Goal: Task Accomplishment & Management: Use online tool/utility

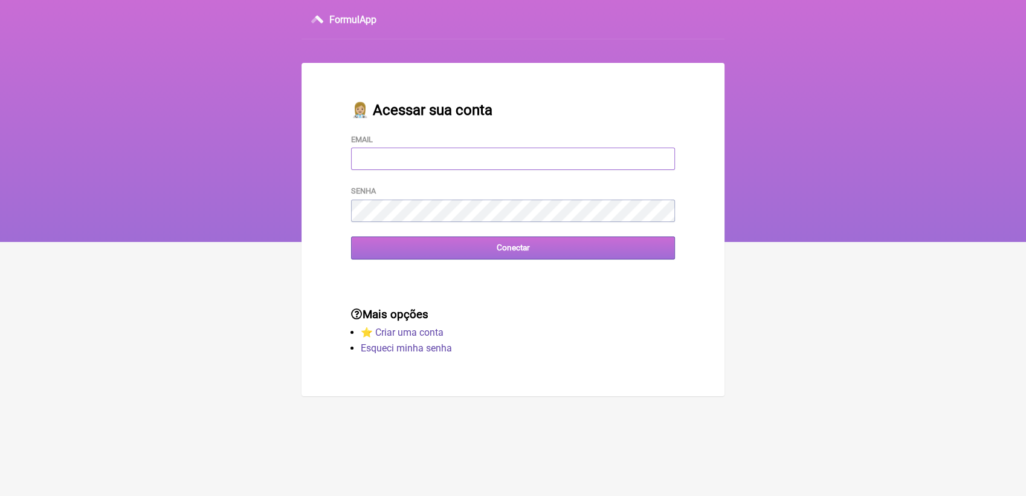
type input "terapiasveronicadias@gmail.com"
click at [453, 250] on input "Conectar" at bounding box center [513, 247] width 324 height 22
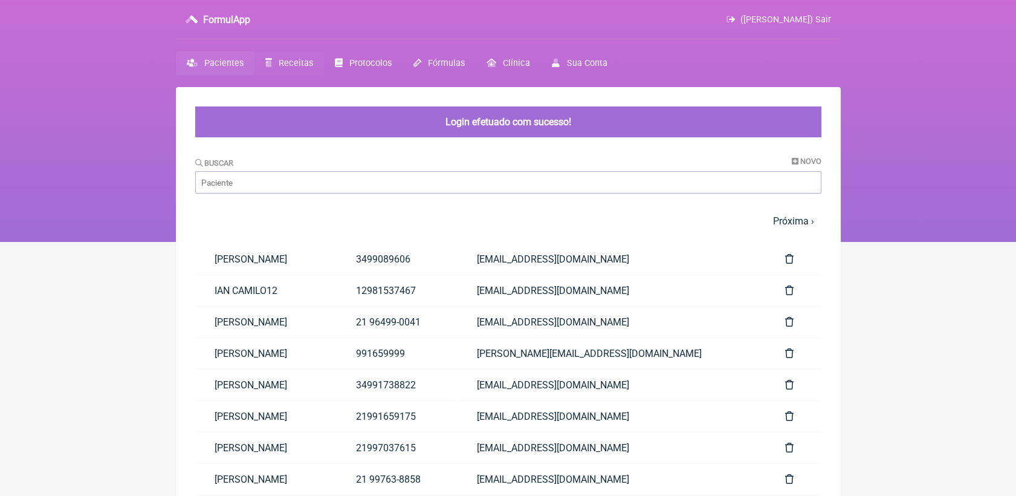
click at [302, 58] on span "Receitas" at bounding box center [296, 63] width 34 height 10
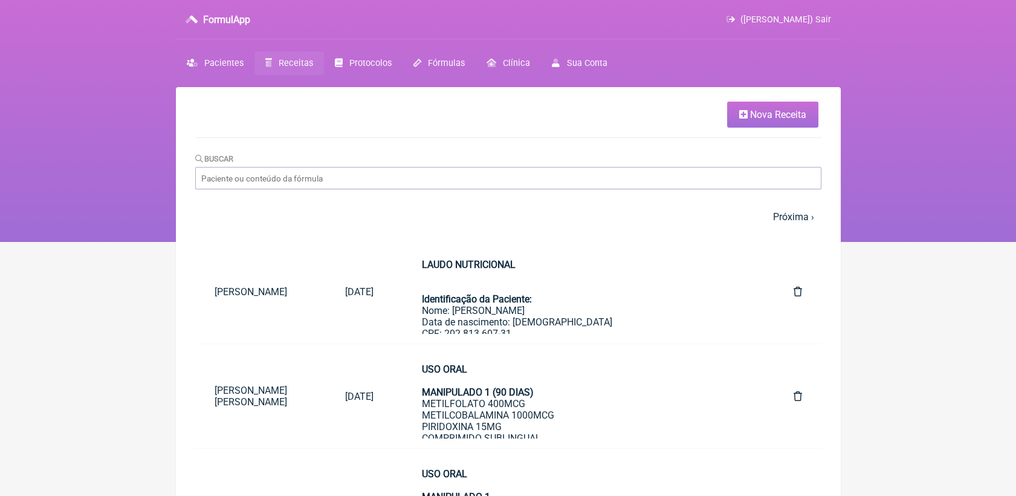
click at [741, 118] on link "Nova Receita" at bounding box center [772, 115] width 91 height 26
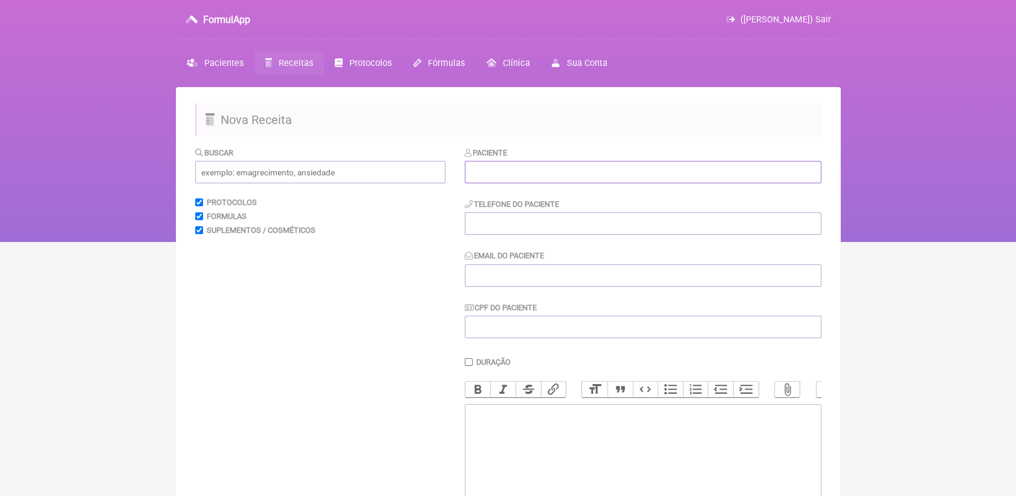
click at [613, 182] on input "text" at bounding box center [643, 172] width 357 height 22
paste input "[PERSON_NAME]"
type input "[PERSON_NAME]"
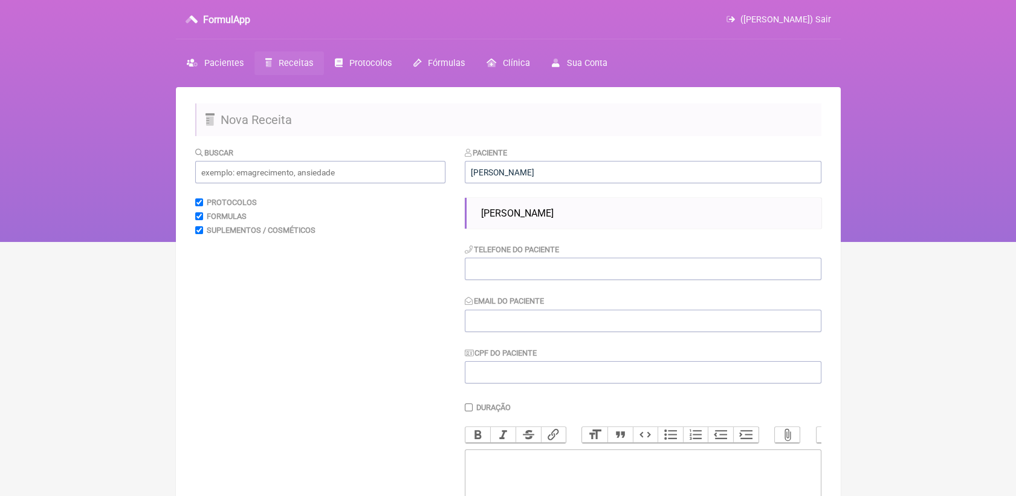
click at [605, 210] on li "[PERSON_NAME]" at bounding box center [646, 212] width 340 height 21
type input "212121212121"
type input "[EMAIL_ADDRESS][DOMAIN_NAME]"
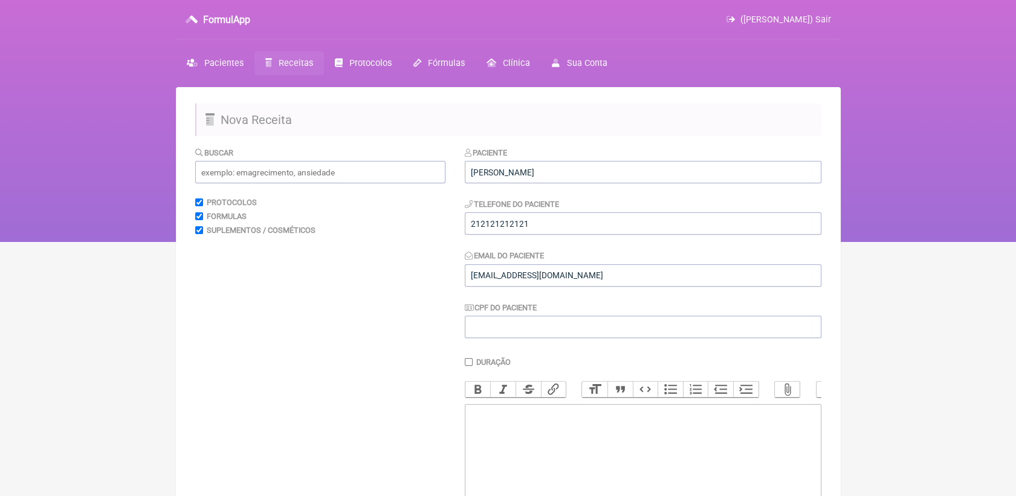
click at [528, 433] on trix-editor at bounding box center [643, 476] width 357 height 145
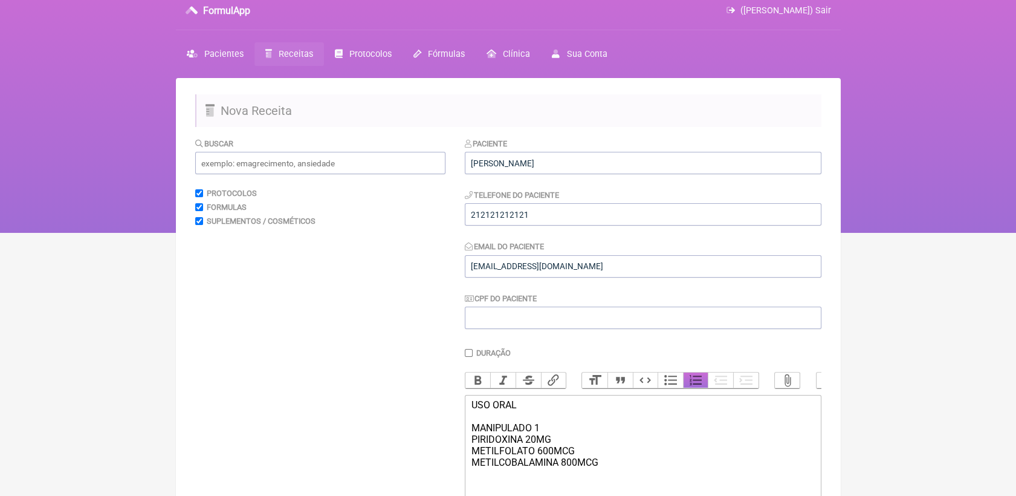
scroll to position [152, 0]
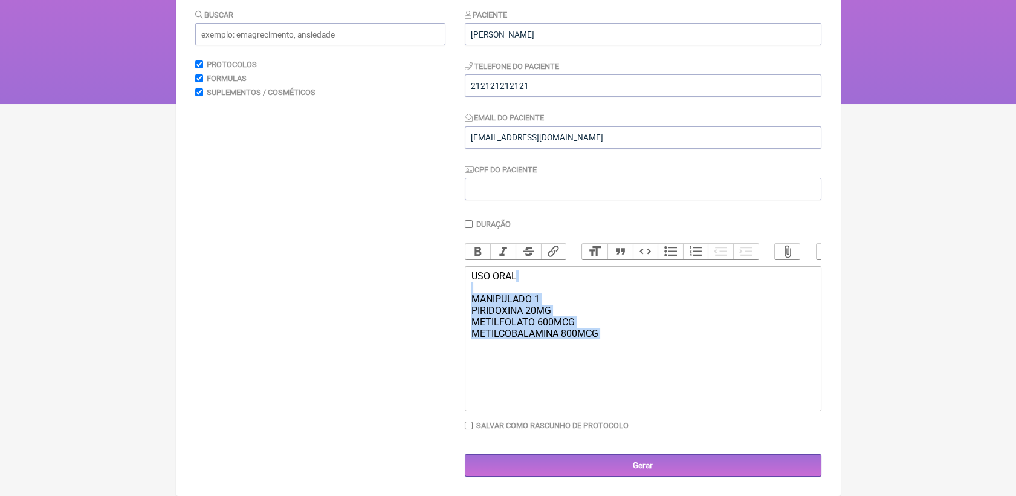
drag, startPoint x: 470, startPoint y: 292, endPoint x: 625, endPoint y: 348, distance: 164.6
click at [625, 348] on div "USO ORAL MANIPULADO 1 [MEDICAL_DATA] 20MG METILFOLATO 600MCG METILCOBALAMINA 80…" at bounding box center [642, 310] width 343 height 80
copy div "MANIPULADO 1 PIRIDOXINA 20MG METILFOLATO 600MCG METILCOBALAMINA 800MCG"
click at [519, 372] on trix-editor "USO ORAL MANIPULADO 1 [MEDICAL_DATA] 20MG METILFOLATO 600MCG METILCOBALAMINA 80…" at bounding box center [643, 338] width 357 height 145
type trix-editor "<div>USO ORAL<br><br>MANIPULADO 1<br>[MEDICAL_DATA] 20MG<br>METILFOLATO 600MCG<…"
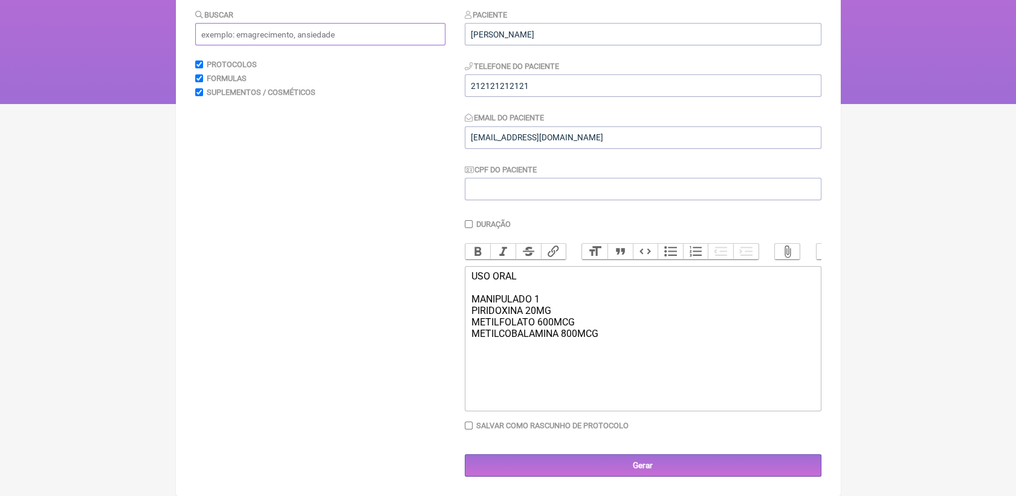
click at [232, 23] on input "text" at bounding box center [320, 34] width 250 height 22
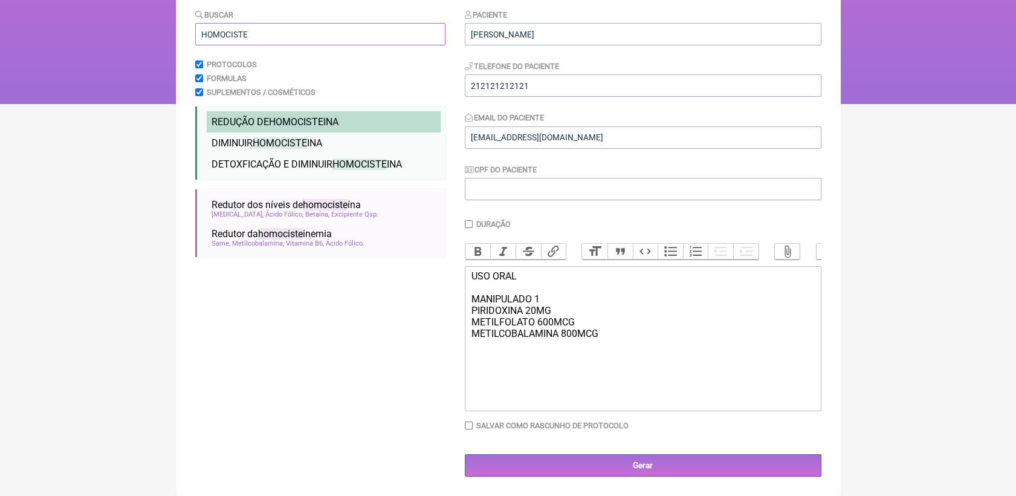
type input "HOMOCISTE"
click at [271, 116] on span "HOMOCISTE" at bounding box center [296, 121] width 54 height 11
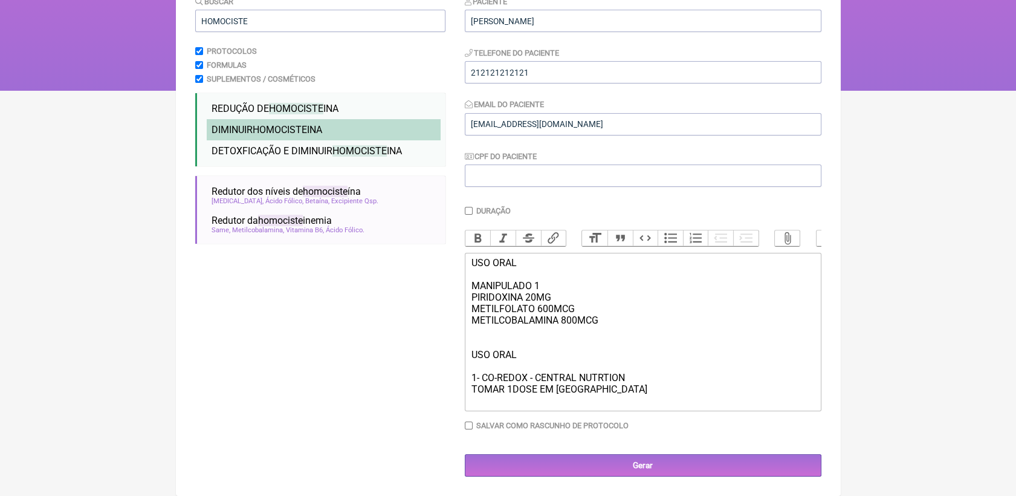
click at [268, 131] on span "HOMOCISTE" at bounding box center [280, 129] width 54 height 11
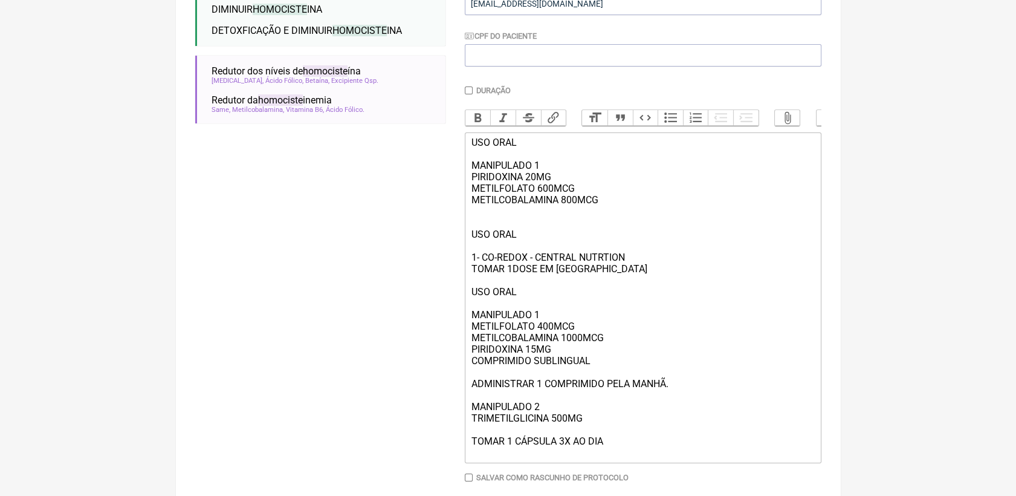
scroll to position [286, 0]
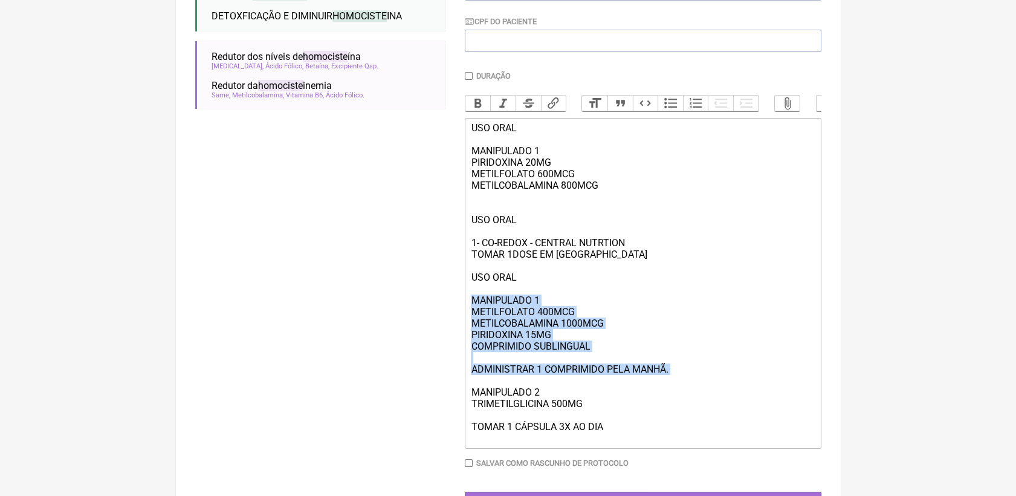
drag, startPoint x: 480, startPoint y: 317, endPoint x: 658, endPoint y: 397, distance: 194.8
click at [658, 397] on trix-editor "USO ORAL MANIPULADO 1 [MEDICAL_DATA] 20MG METILFOLATO 600MCG METILCOBALAMINA 80…" at bounding box center [643, 283] width 357 height 331
copy div "MANIPULADO 1 METILFOLATO 400MCG METILCOBALAMINA 1000MCG PIRIDOXINA 15MG COMPRIM…"
drag, startPoint x: 615, startPoint y: 448, endPoint x: 467, endPoint y: 182, distance: 304.4
click at [467, 182] on trix-editor "USO ORAL MANIPULADO 1 [MEDICAL_DATA] 20MG METILFOLATO 600MCG METILCOBALAMINA 80…" at bounding box center [643, 283] width 357 height 331
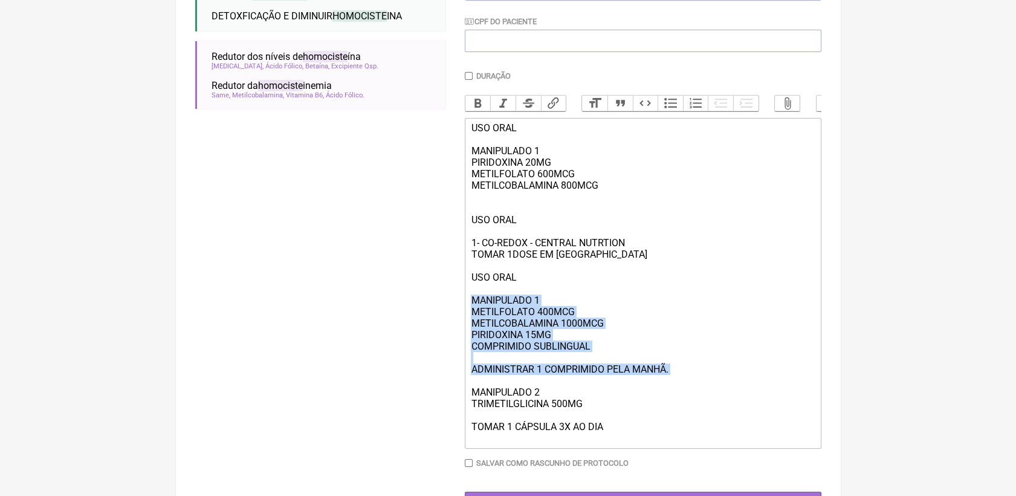
paste trix-editor "MANIPULADO 1<br>METILFOLATO 400MCG<br>METILCOBALAMINA 1000MCG<br>PIRIDOXINA 15M…"
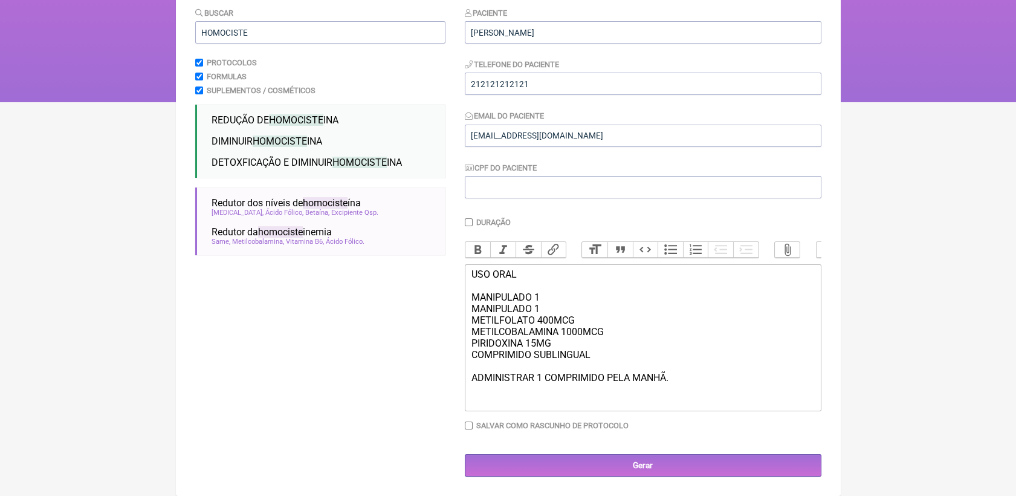
scroll to position [157, 0]
click at [471, 377] on div "USO ORAL MANIPULADO 1 MANIPULADO 1 METILFOLATO 400MCG METILCOBALAMINA 1000MCG […" at bounding box center [642, 337] width 343 height 138
drag, startPoint x: 470, startPoint y: 302, endPoint x: 540, endPoint y: 312, distance: 70.8
click at [540, 312] on div "USO ORAL MANIPULADO 1 MANIPULADO 1 METILFOLATO 400MCG METILCOBALAMINA 1000MCG P…" at bounding box center [642, 337] width 343 height 138
click at [542, 305] on div "USO ORAL MANIPULADO 1 MANIPULADO 1 METILFOLATO 400MCG METILCOBALAMINA 1000MCG P…" at bounding box center [642, 337] width 343 height 138
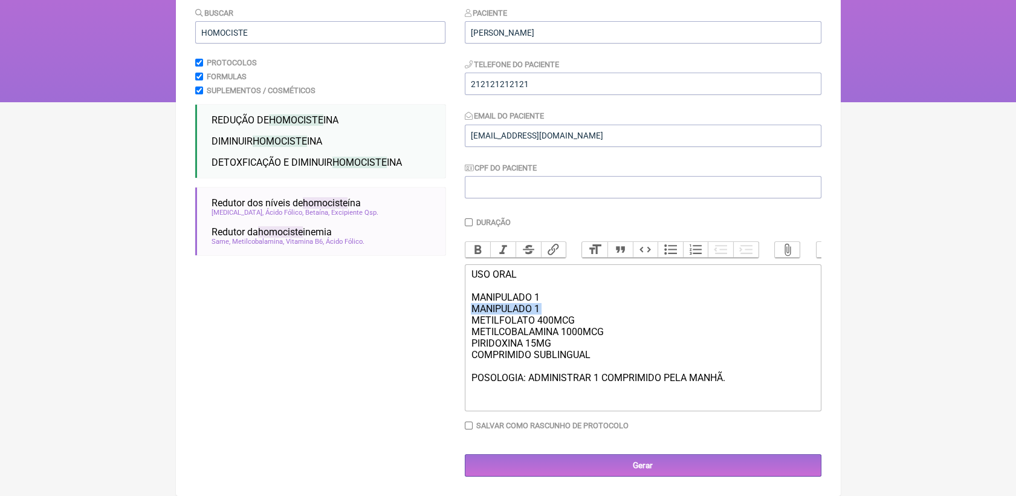
drag, startPoint x: 542, startPoint y: 305, endPoint x: 476, endPoint y: 309, distance: 66.6
click at [476, 309] on div "USO ORAL MANIPULADO 1 MANIPULADO 1 METILFOLATO 400MCG METILCOBALAMINA 1000MCG P…" at bounding box center [642, 337] width 343 height 138
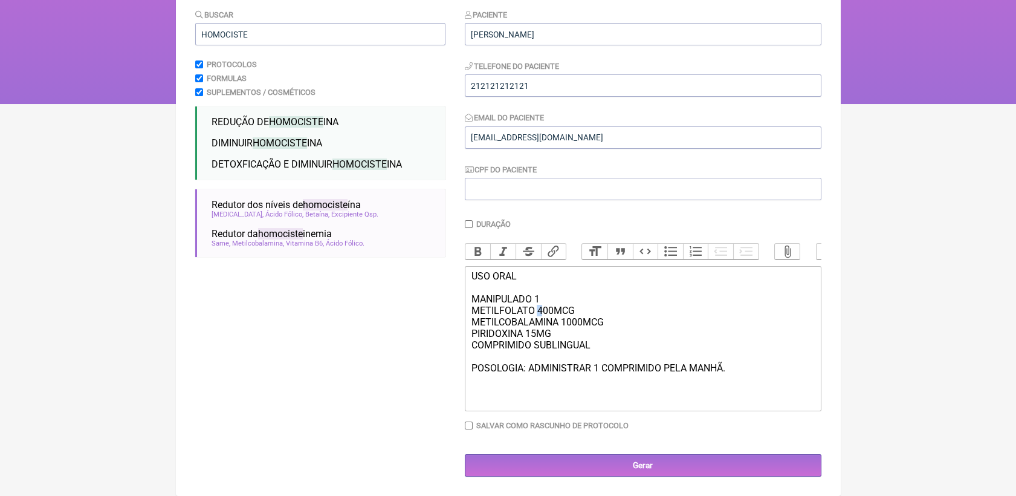
click at [537, 309] on div "USO ORAL MANIPULADO 1 METILFOLATO 400MCG METILCOBALAMINA 1000MCG [MEDICAL_DATA]…" at bounding box center [642, 333] width 343 height 126
click at [733, 372] on div "USO ORAL MANIPULADO 1 METILFOLATO 500MCG METILCOBALAMINA 1000MCG [MEDICAL_DATA]…" at bounding box center [642, 333] width 343 height 126
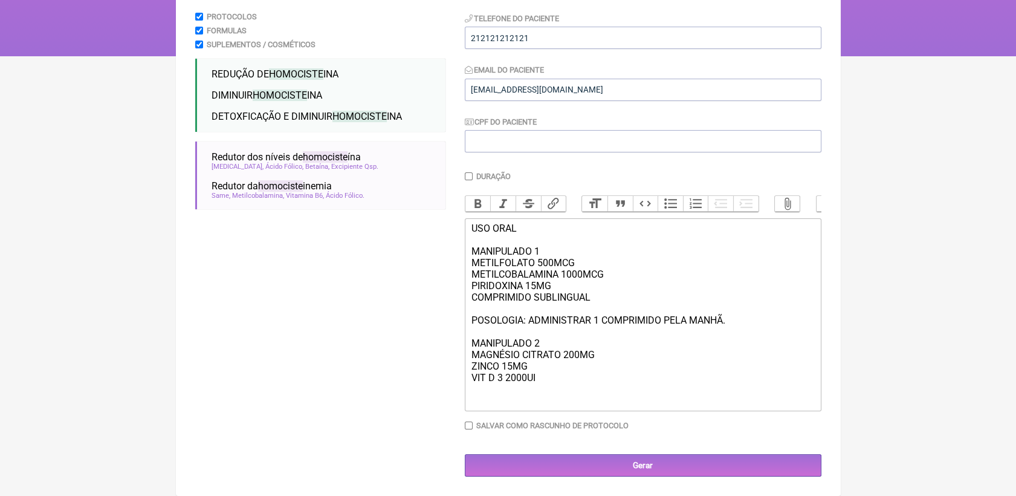
scroll to position [216, 0]
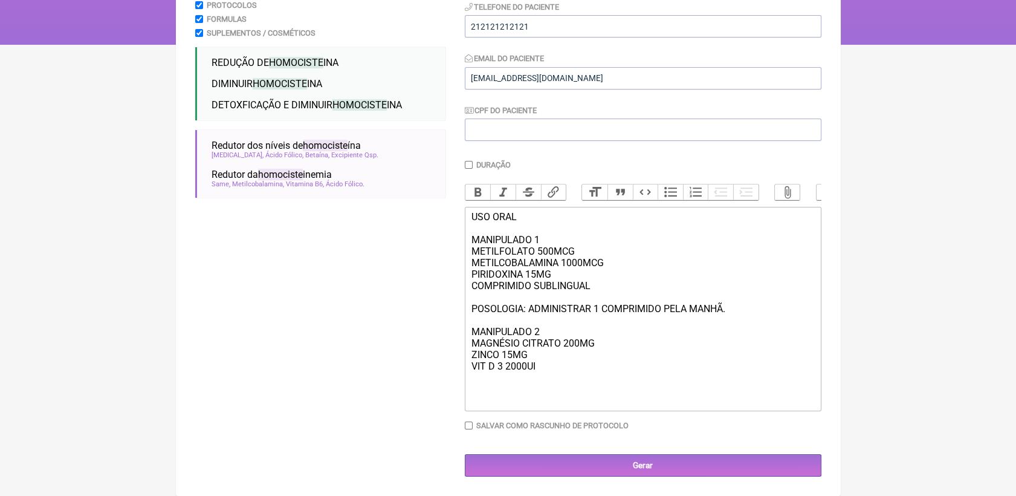
drag, startPoint x: 536, startPoint y: 361, endPoint x: 466, endPoint y: 235, distance: 144.5
click at [466, 235] on trix-editor "USO ORAL MANIPULADO 1 METILFOLATO 500MCG METILCOBALAMINA 1000MCG [MEDICAL_DATA]…" at bounding box center [643, 309] width 357 height 204
copy div "MANIPULADO 1 METILFOLATO 500MCG METILCOBALAMINA 1000MCG PIRIDOXINA 15MG COMPRIM…"
click at [522, 392] on div "USO ORAL MANIPULADO 1 METILFOLATO 500MCG METILCOBALAMINA 1000MCG [MEDICAL_DATA]…" at bounding box center [642, 308] width 343 height 195
click at [511, 377] on div "USO ORAL MANIPULADO 1 METILFOLATO 500MCG METILCOBALAMINA 1000MCG [MEDICAL_DATA]…" at bounding box center [642, 308] width 343 height 195
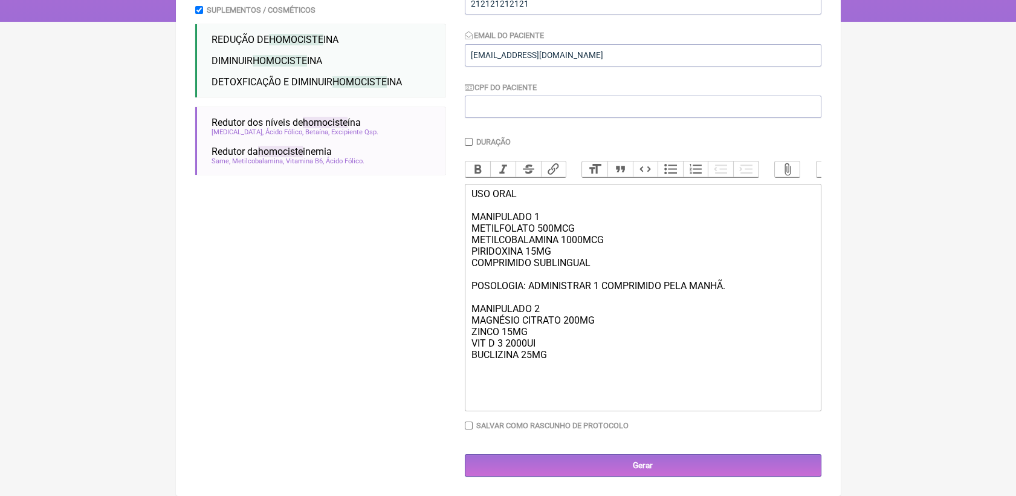
scroll to position [240, 0]
drag, startPoint x: 524, startPoint y: 317, endPoint x: 561, endPoint y: 317, distance: 36.9
click at [561, 317] on div "USO ORAL MANIPULADO 1 METILFOLATO 500MCG METILCOBALAMINA 1000MCG PIRIDOXINA 15M…" at bounding box center [642, 297] width 343 height 218
click at [682, 375] on div "USO ORAL MANIPULADO 1 METILFOLATO 500MCG METILCOBALAMINA 1000MCG PIRIDOXINA 15M…" at bounding box center [642, 297] width 343 height 218
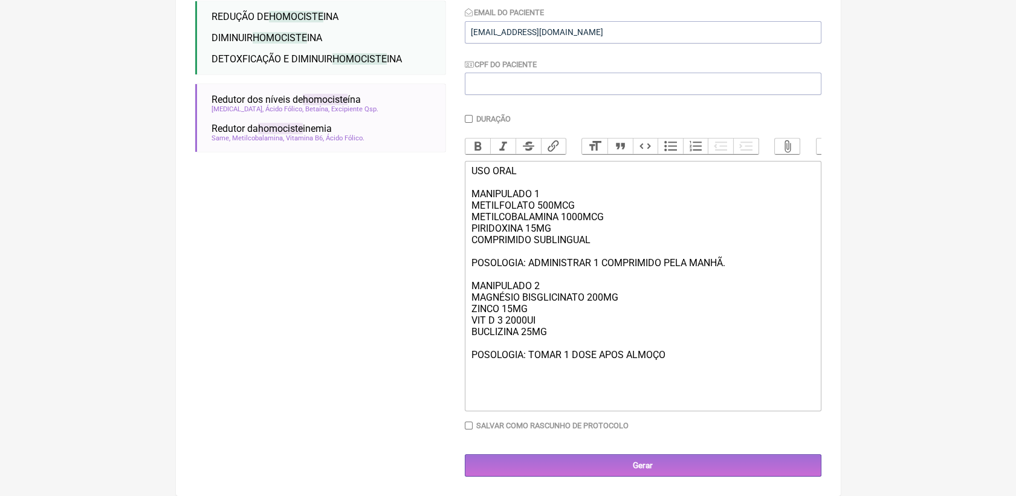
scroll to position [276, 0]
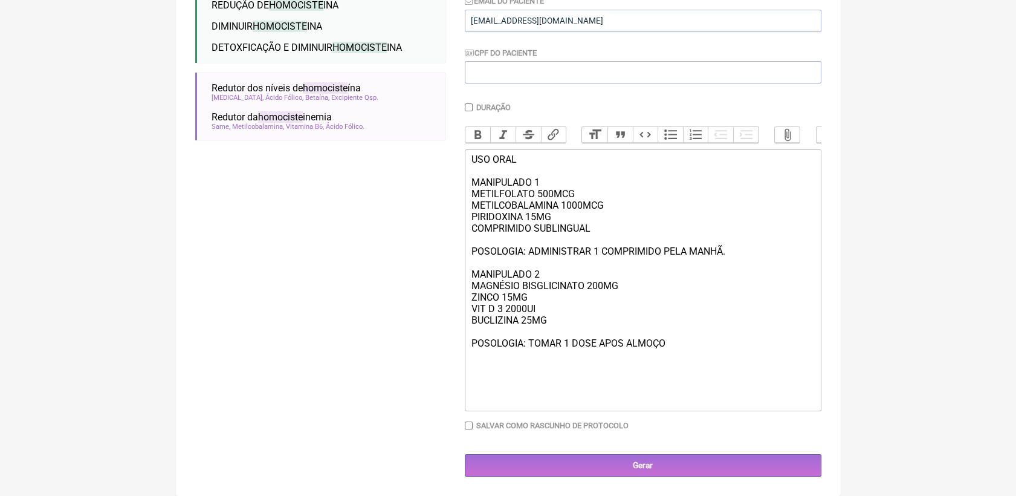
type trix-editor "<div>USO ORAL<br><br>MANIPULADO 1<br>METILFOLATO 500MCG<br>METILCOBALAMINA 1000…"
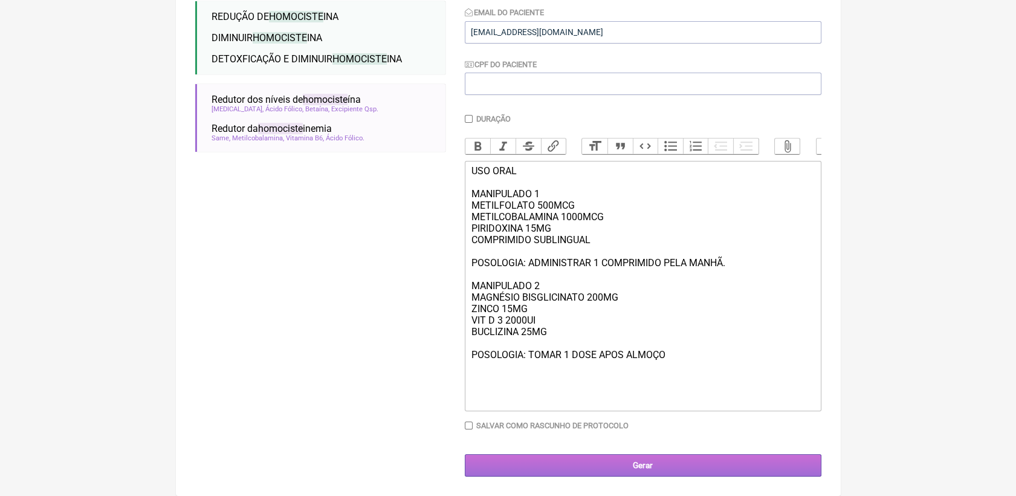
click at [648, 467] on input "Gerar" at bounding box center [643, 465] width 357 height 22
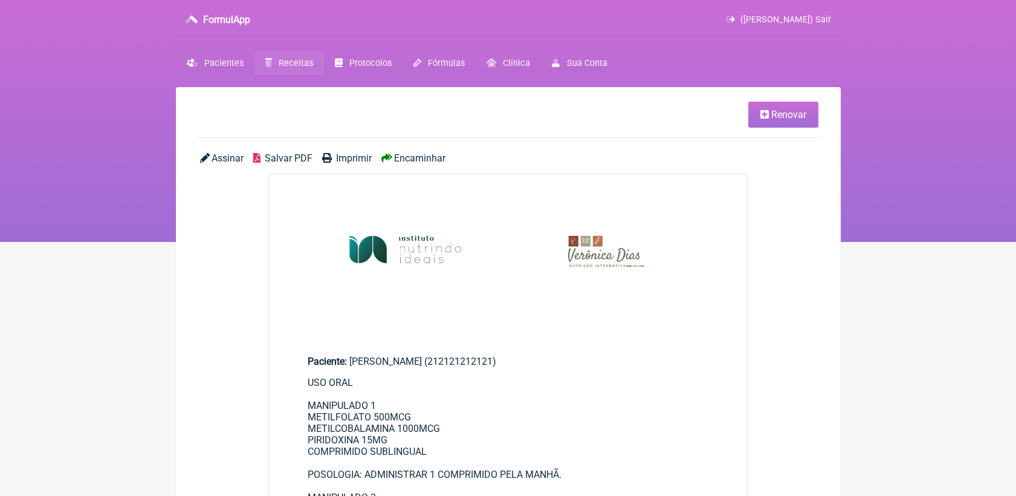
click at [294, 156] on span "Salvar PDF" at bounding box center [289, 157] width 48 height 11
click at [764, 115] on icon at bounding box center [764, 114] width 8 height 10
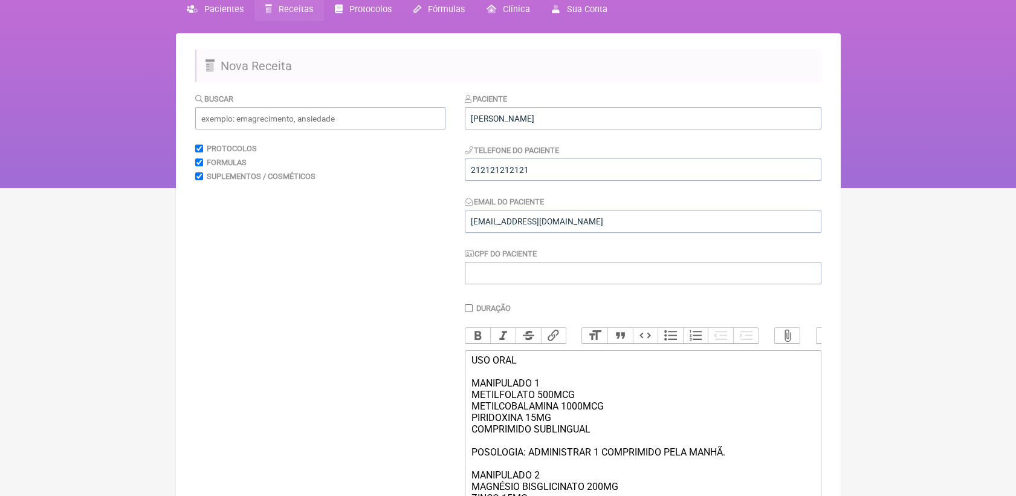
scroll to position [134, 0]
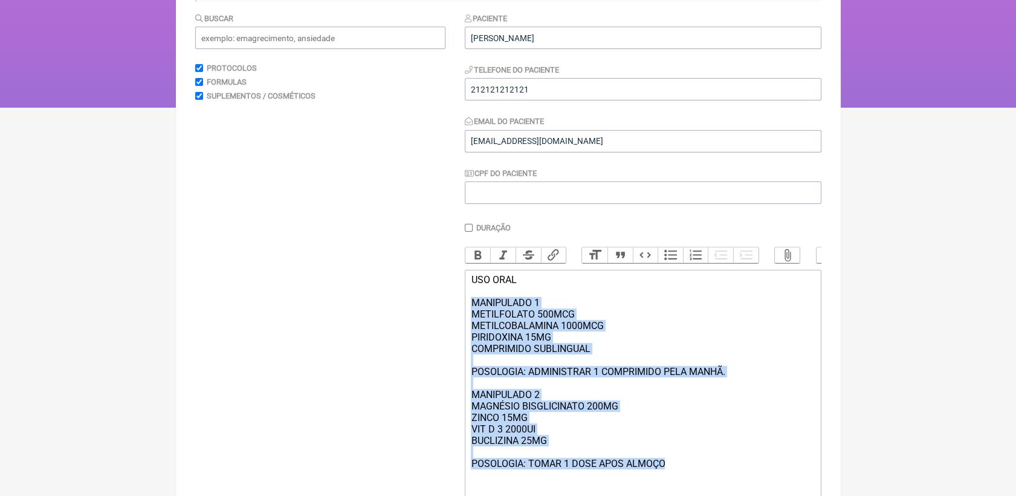
drag, startPoint x: 468, startPoint y: 317, endPoint x: 687, endPoint y: 485, distance: 275.5
click at [687, 485] on trix-editor "USO ORAL MANIPULADO 1 METILFOLATO 500MCG METILCOBALAMINA 1000MCG PIRIDOXINA 15M…" at bounding box center [643, 395] width 357 height 250
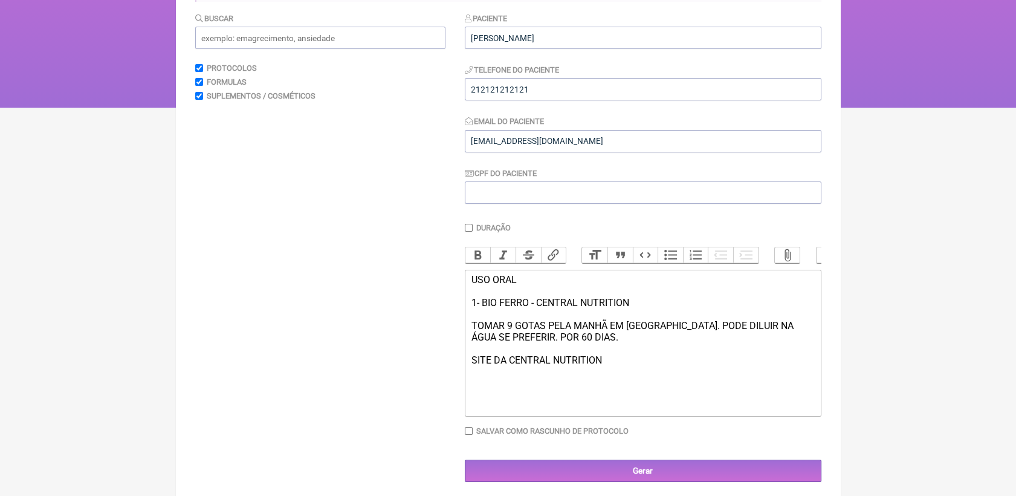
type trix-editor "<div>USO ORAL<br><br>1- BIO FERRO - CENTRAL NUTRITION&nbsp;<br><br>TOMAR 9 GOTA…"
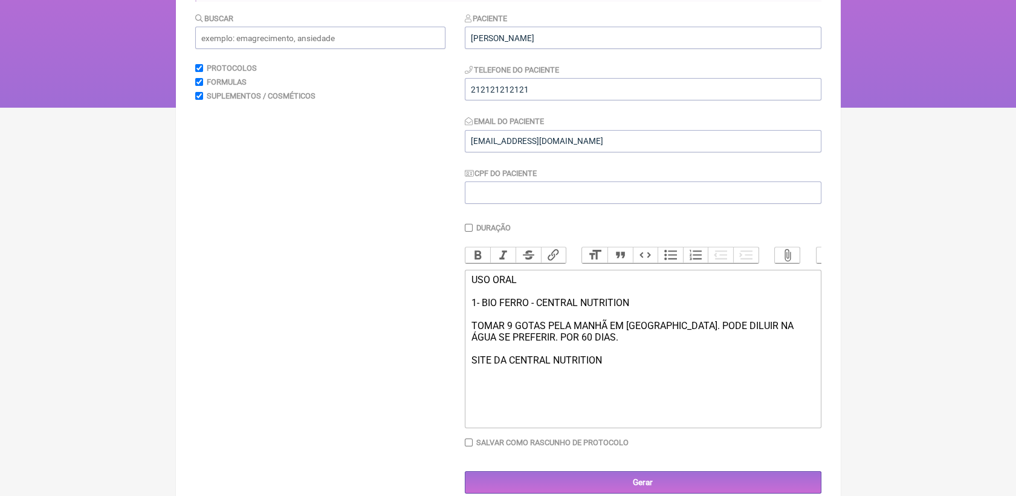
drag, startPoint x: 470, startPoint y: 289, endPoint x: 653, endPoint y: 318, distance: 184.8
click at [653, 318] on div "USO ORAL 1- BIO FERRO - CENTRAL NUTRITION TOMAR 9 GOTAS PELA MANHÃ EM JEJUM. PO…" at bounding box center [642, 348] width 343 height 149
click at [480, 257] on button "Bold" at bounding box center [477, 255] width 25 height 16
click at [672, 410] on div "USO ORAL 1- BIO FERRO - CENTRAL NUTRITION TOMAR 9 GOTAS PELA MANHÃ EM JEJUM. PO…" at bounding box center [642, 348] width 343 height 149
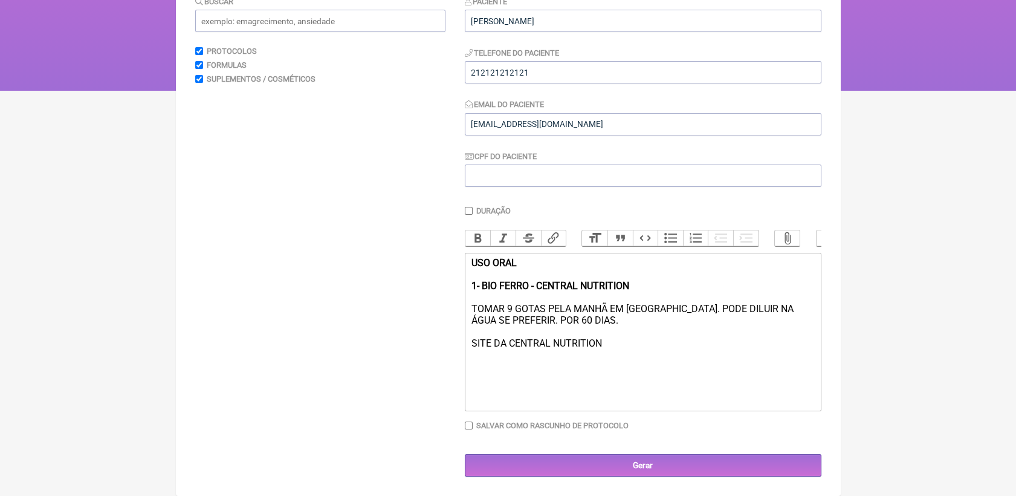
scroll to position [169, 0]
click at [690, 457] on input "Gerar" at bounding box center [643, 465] width 357 height 22
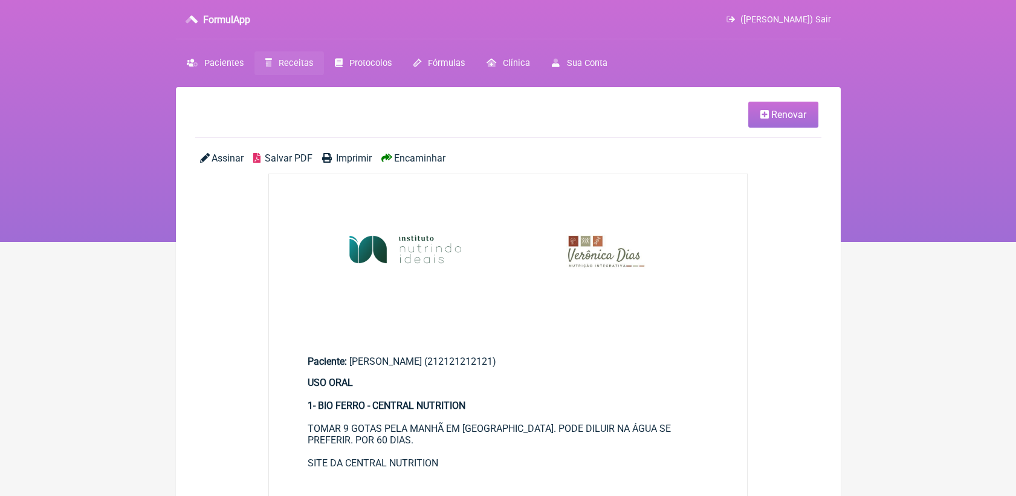
click at [293, 158] on span "Salvar PDF" at bounding box center [289, 157] width 48 height 11
